Goal: Task Accomplishment & Management: Use online tool/utility

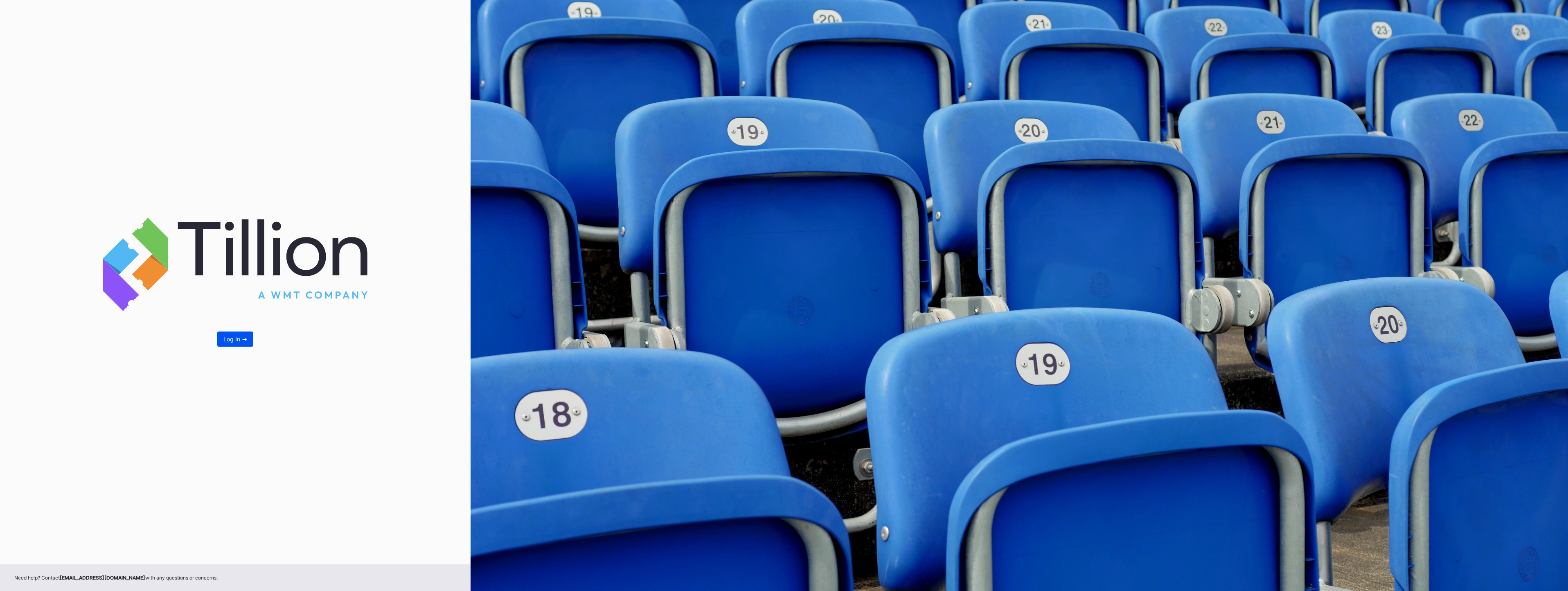
click at [232, 338] on div "Log In ->" at bounding box center [235, 339] width 24 height 7
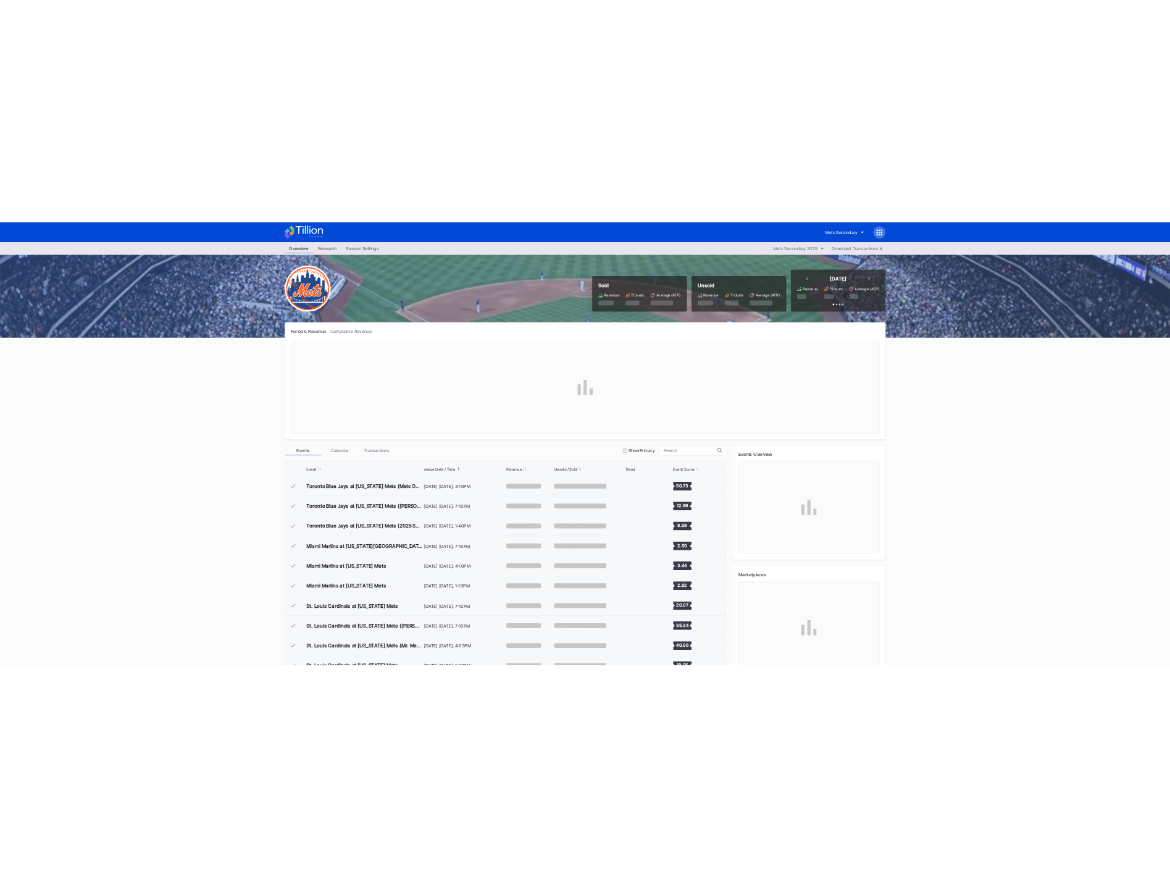
scroll to position [2850, 0]
